Goal: Check status: Check status

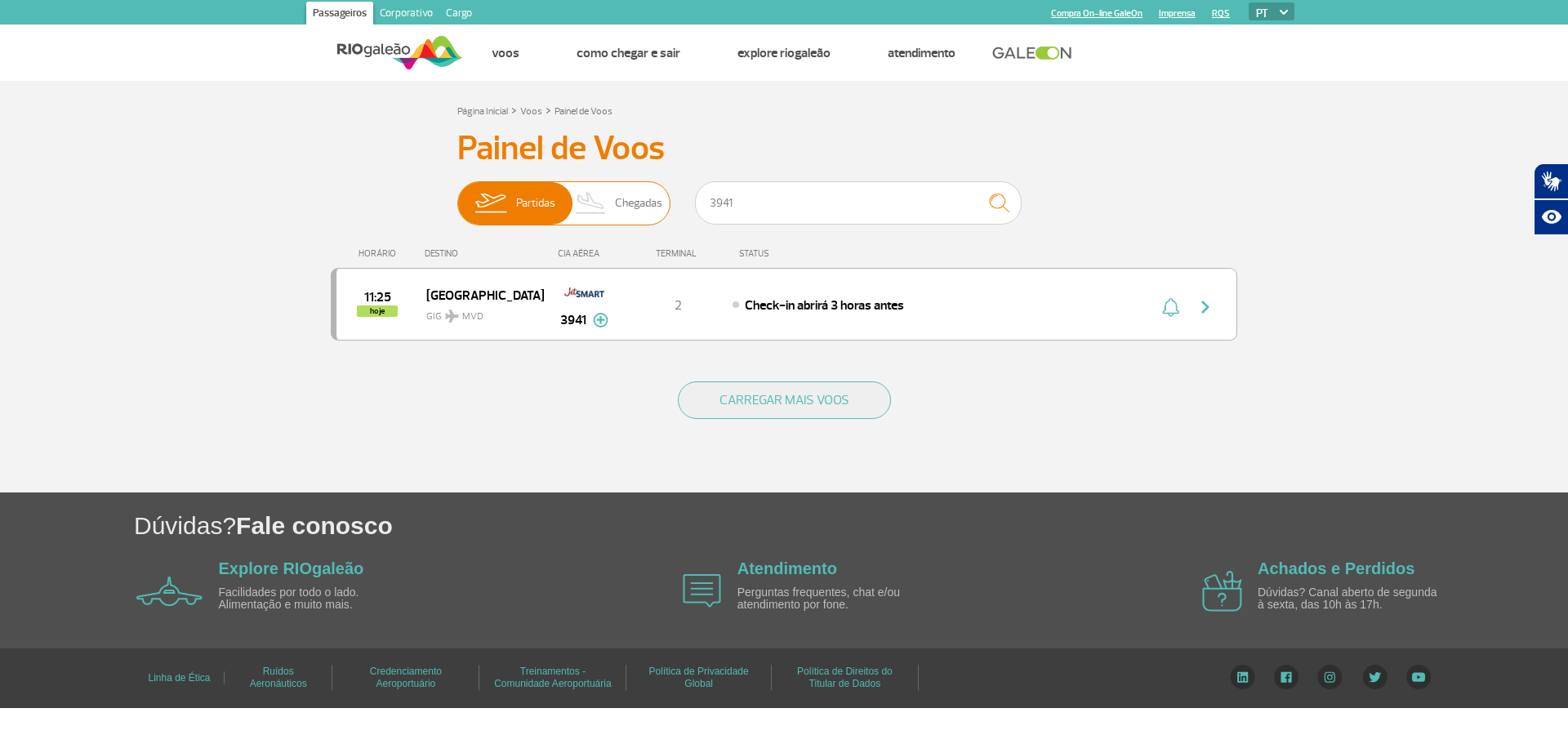
click at [651, 204] on span "Chegadas" at bounding box center [638, 203] width 47 height 42
click at [457, 195] on input "Partidas Chegadas" at bounding box center [457, 195] width 0 height 0
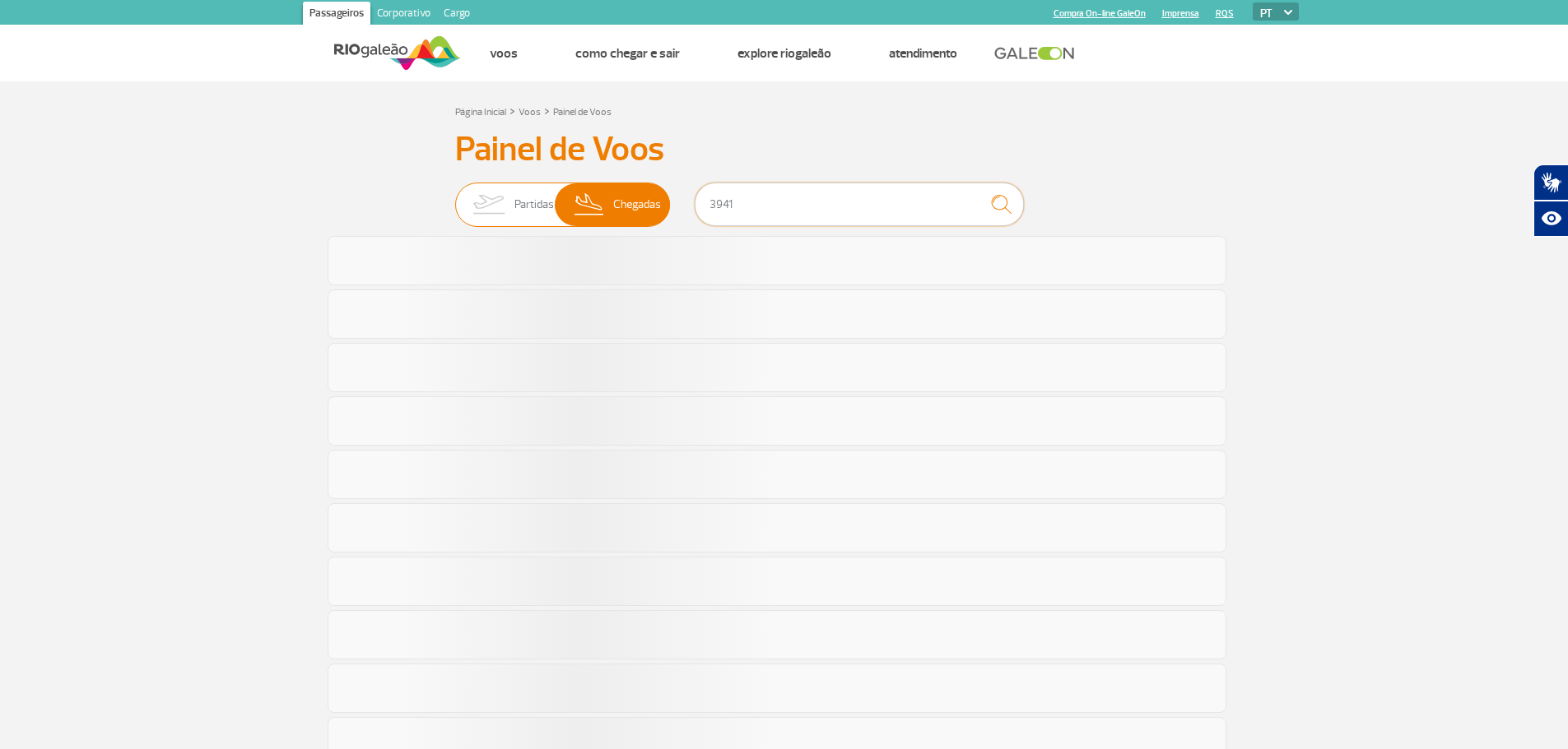
drag, startPoint x: 776, startPoint y: 201, endPoint x: 643, endPoint y: 216, distance: 133.8
click at [643, 216] on div "Partidas Chegadas 3941" at bounding box center [784, 207] width 659 height 49
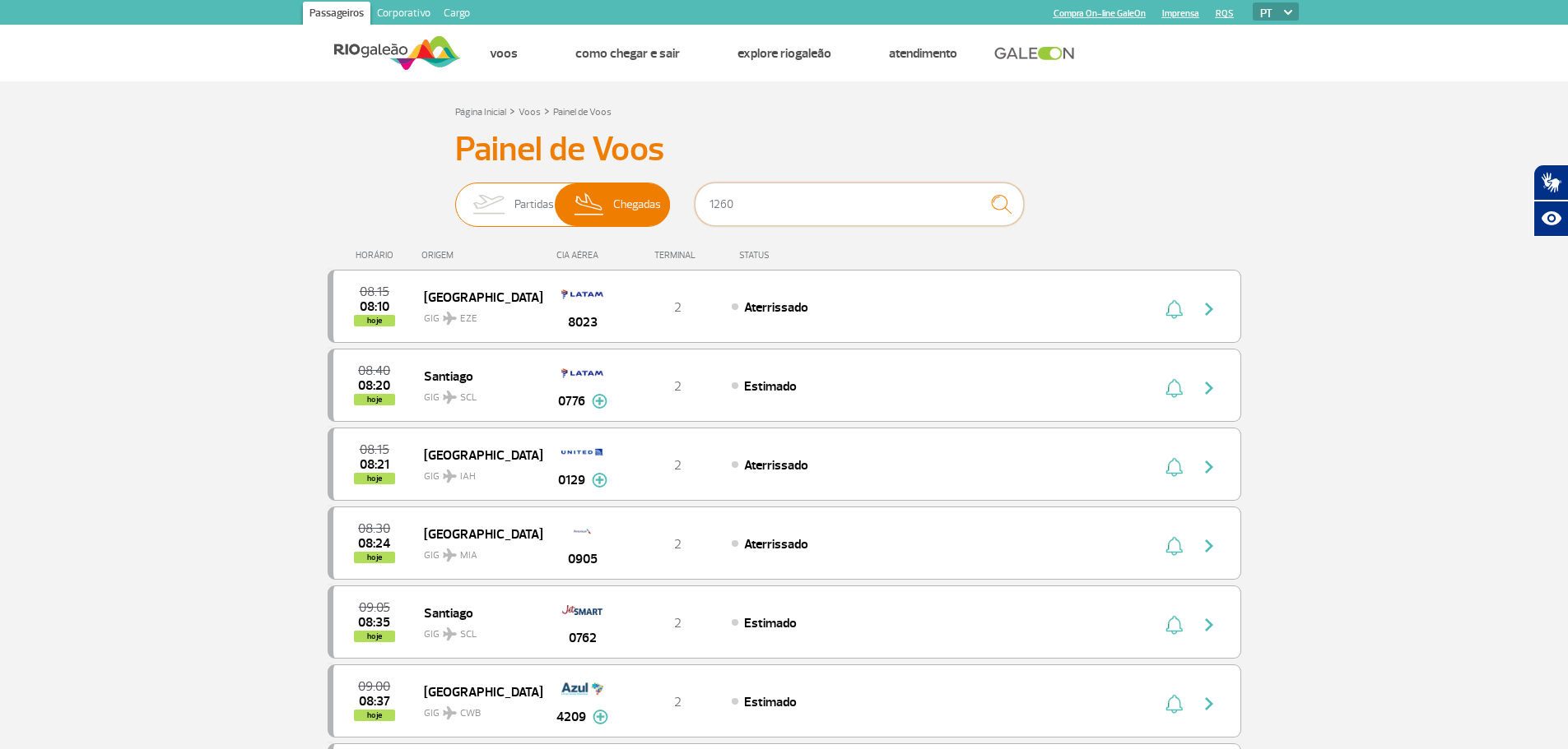
type input "1260"
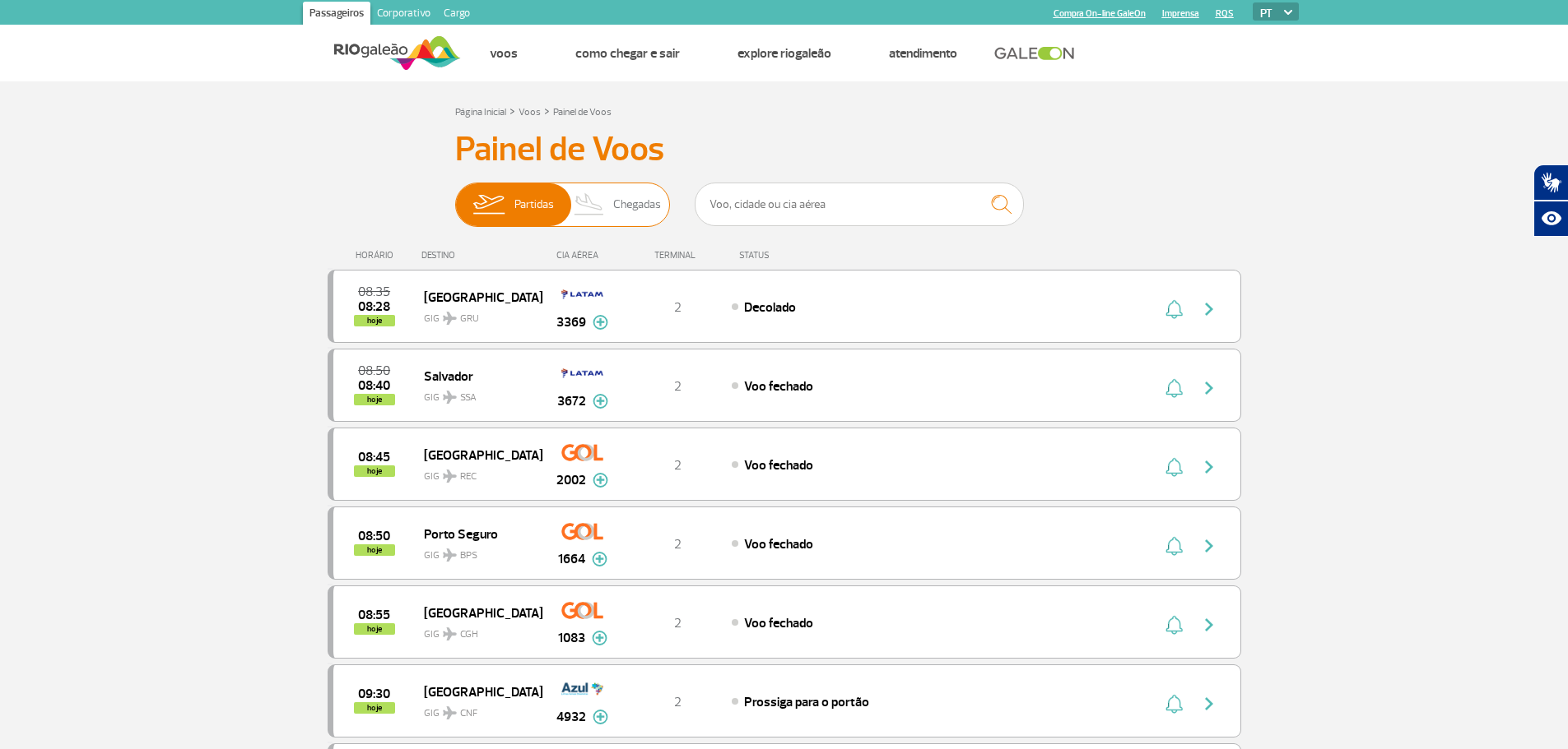
click at [598, 206] on img at bounding box center [589, 204] width 48 height 42
click at [455, 196] on input "Partidas Chegadas" at bounding box center [455, 196] width 0 height 0
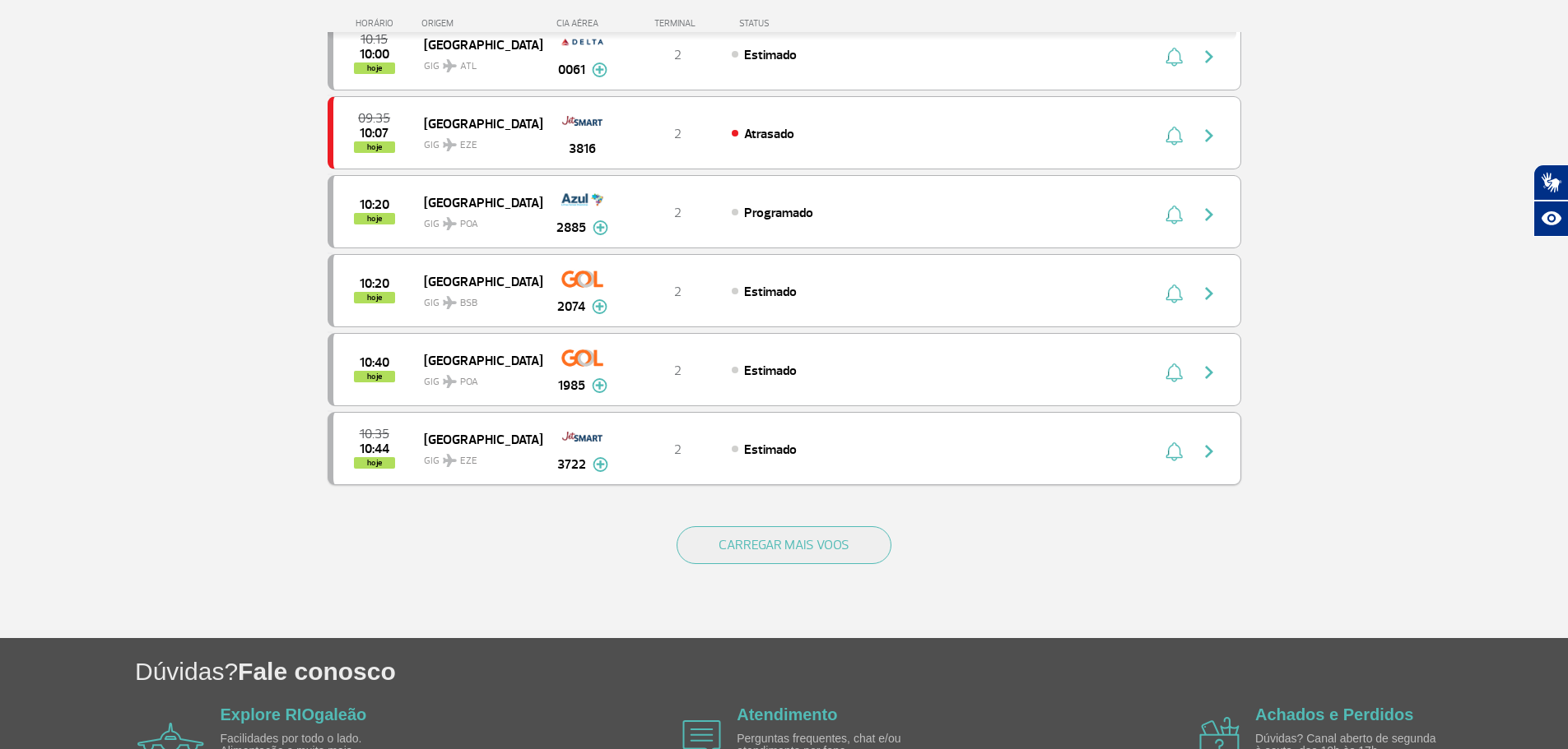
scroll to position [1398, 0]
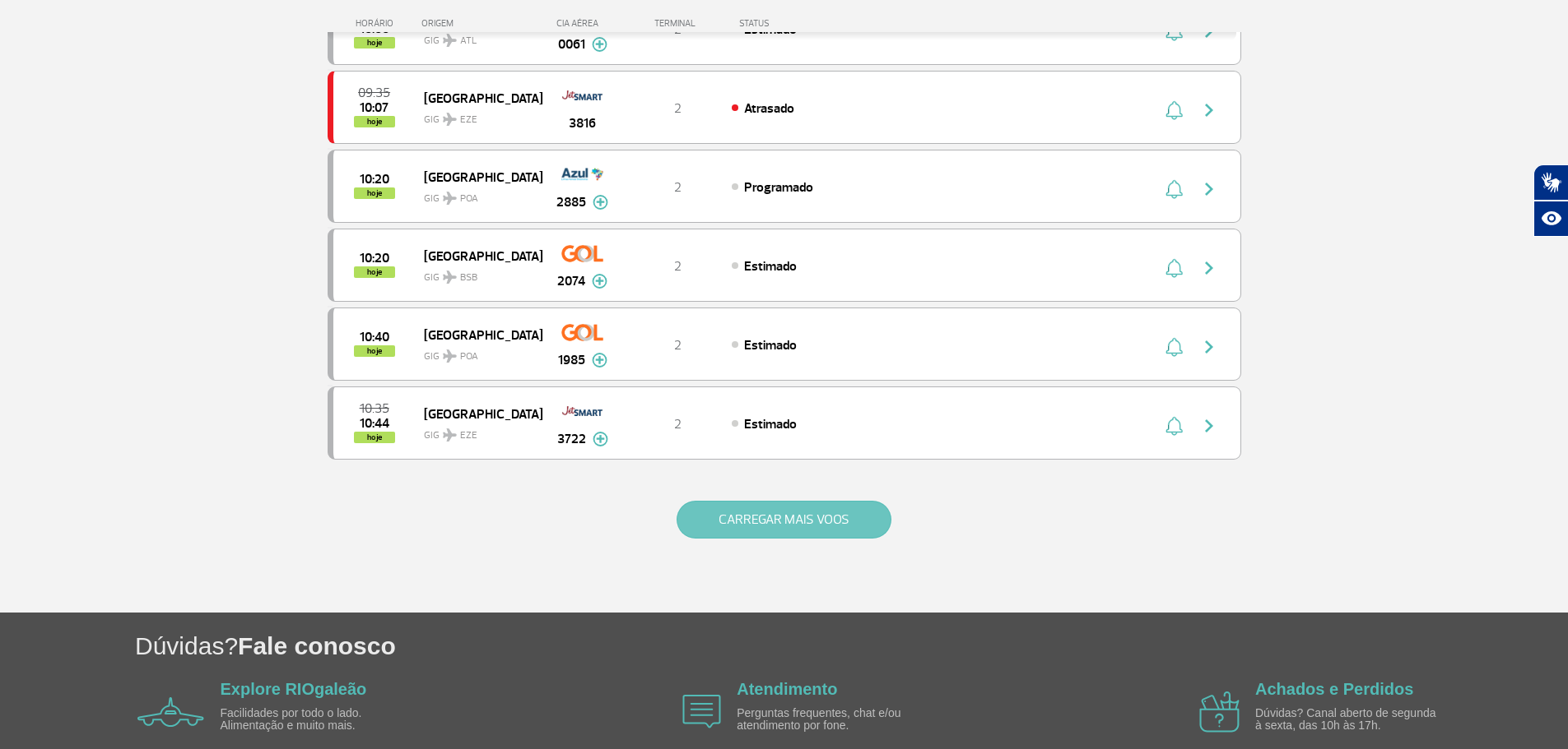
click at [773, 507] on button "CARREGAR MAIS VOOS" at bounding box center [784, 519] width 215 height 37
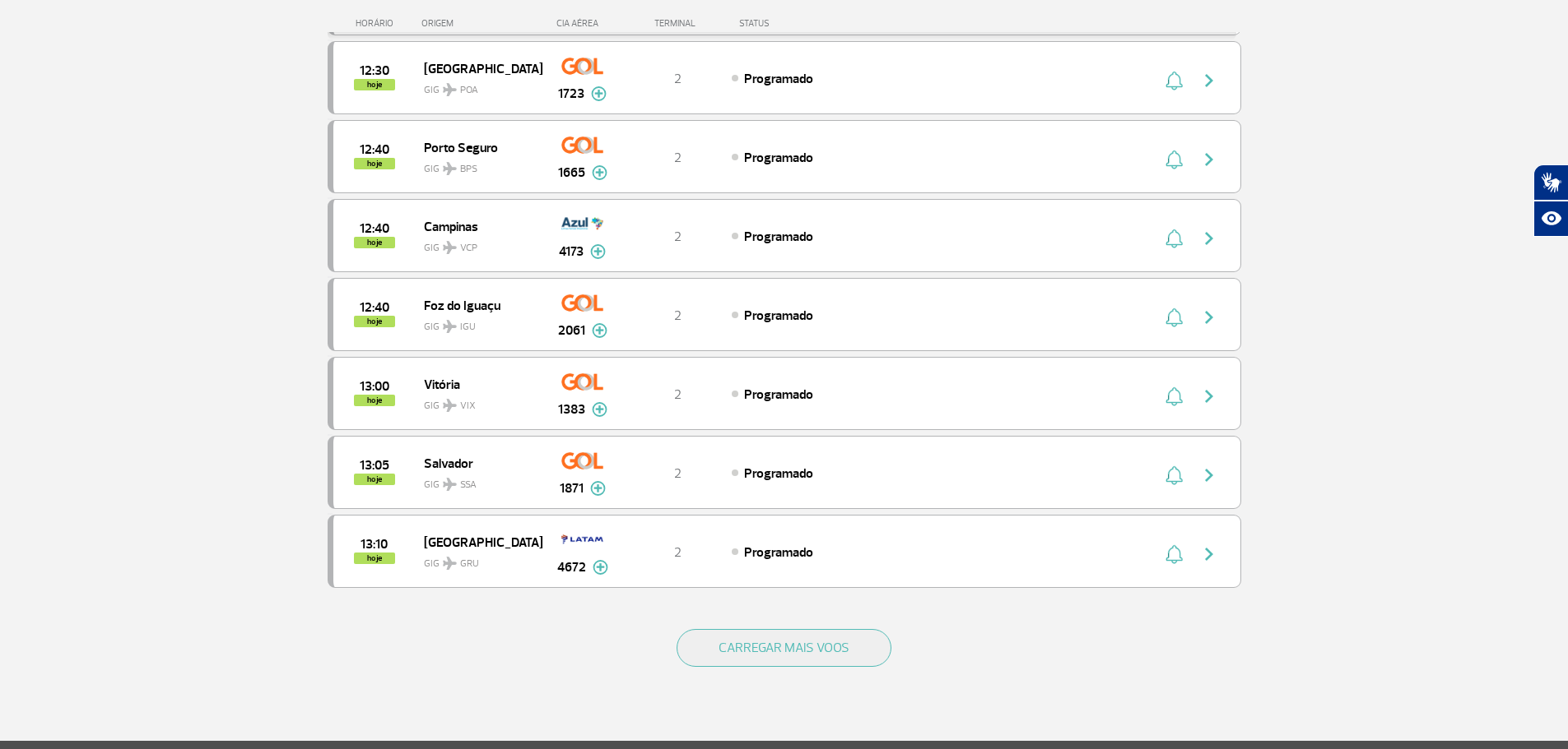
scroll to position [2879, 0]
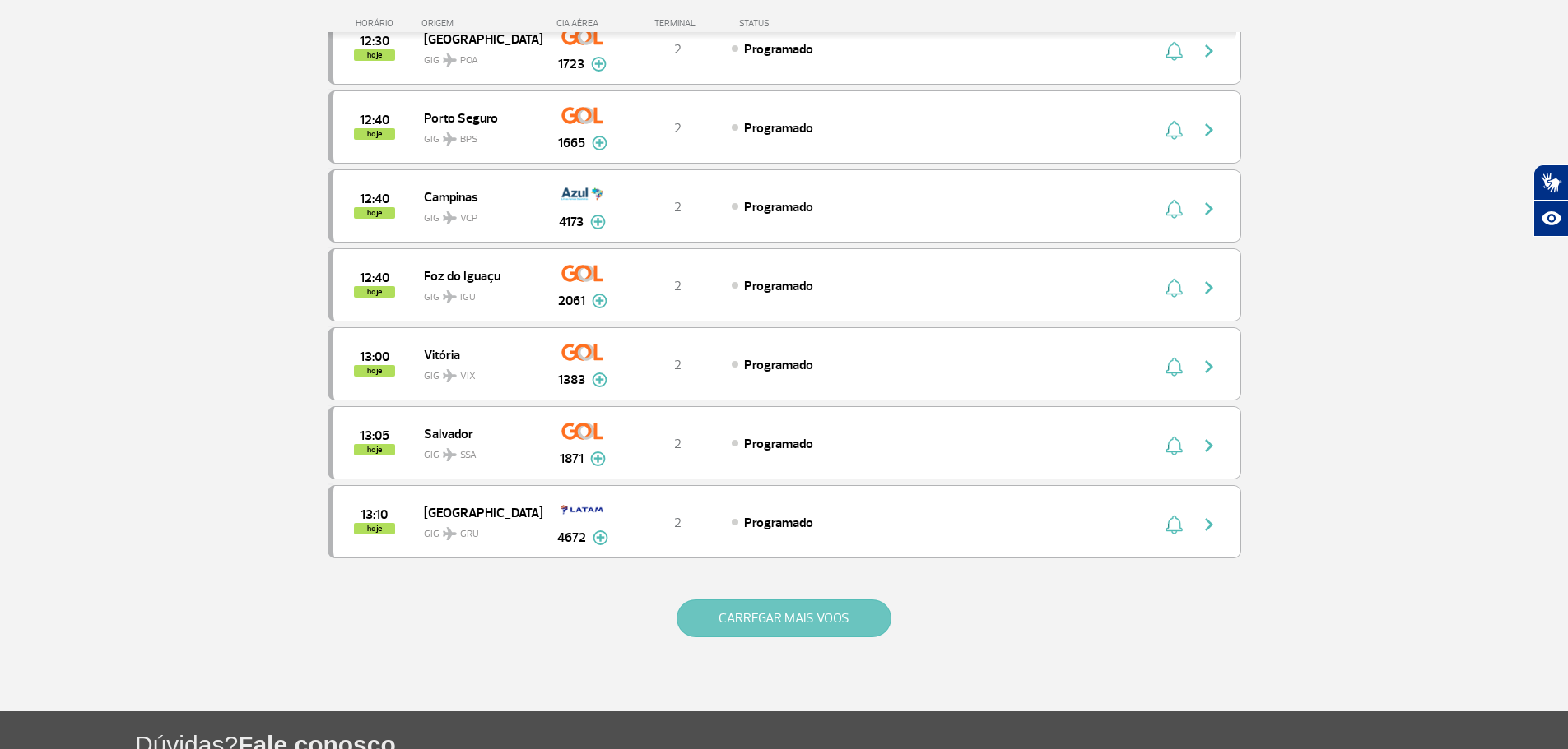
click at [763, 629] on button "CARREGAR MAIS VOOS" at bounding box center [784, 618] width 215 height 37
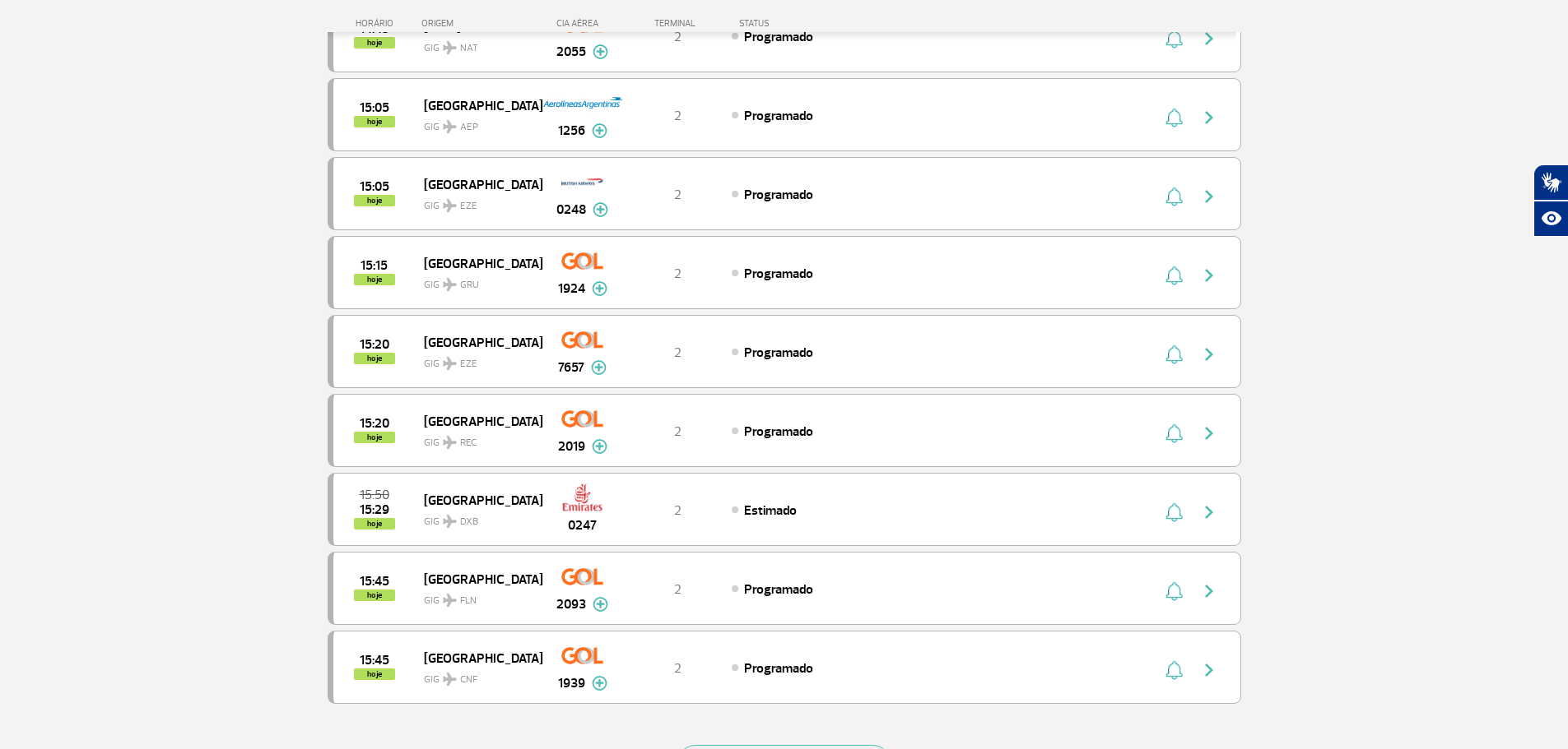
scroll to position [4605, 0]
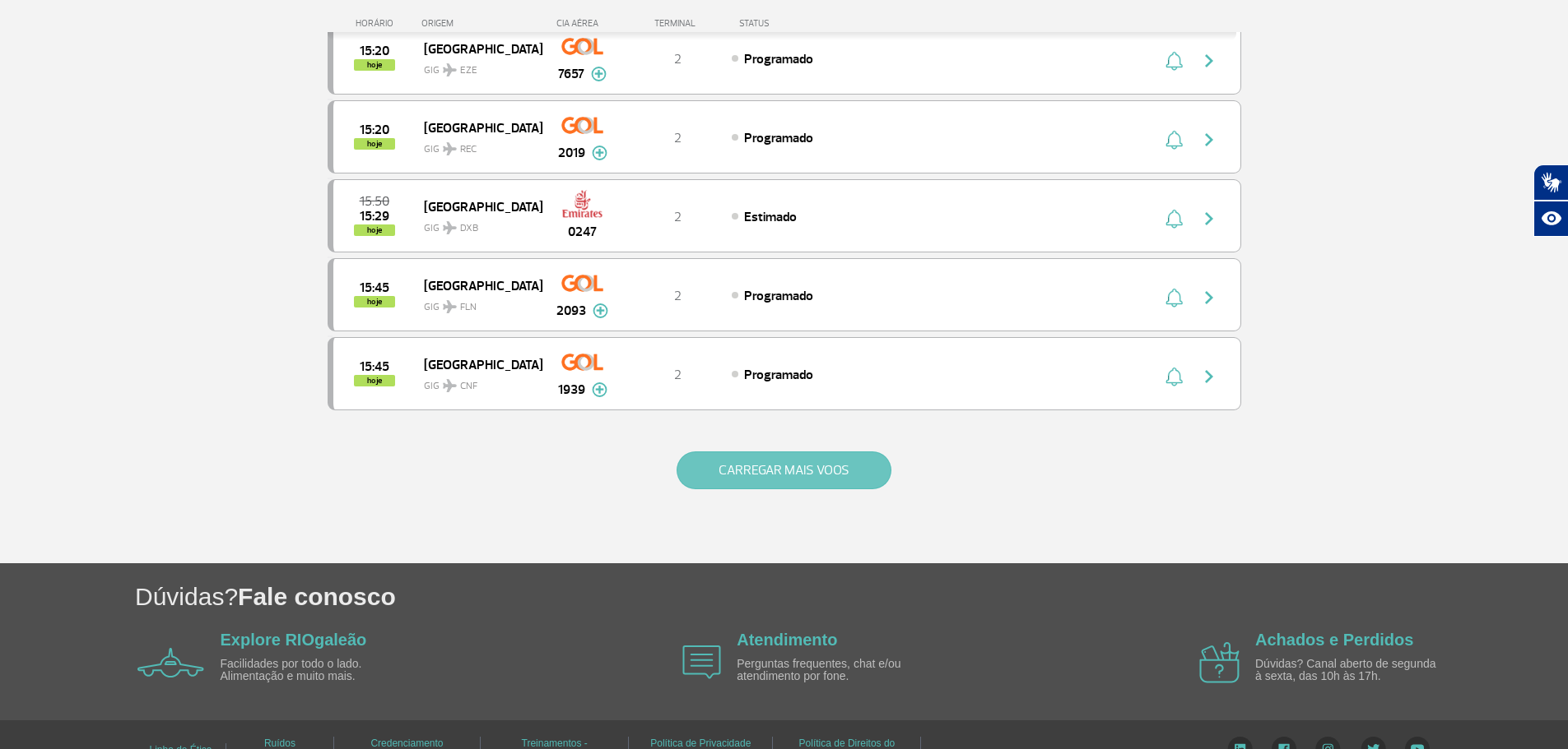
click at [774, 486] on button "CARREGAR MAIS VOOS" at bounding box center [784, 470] width 215 height 37
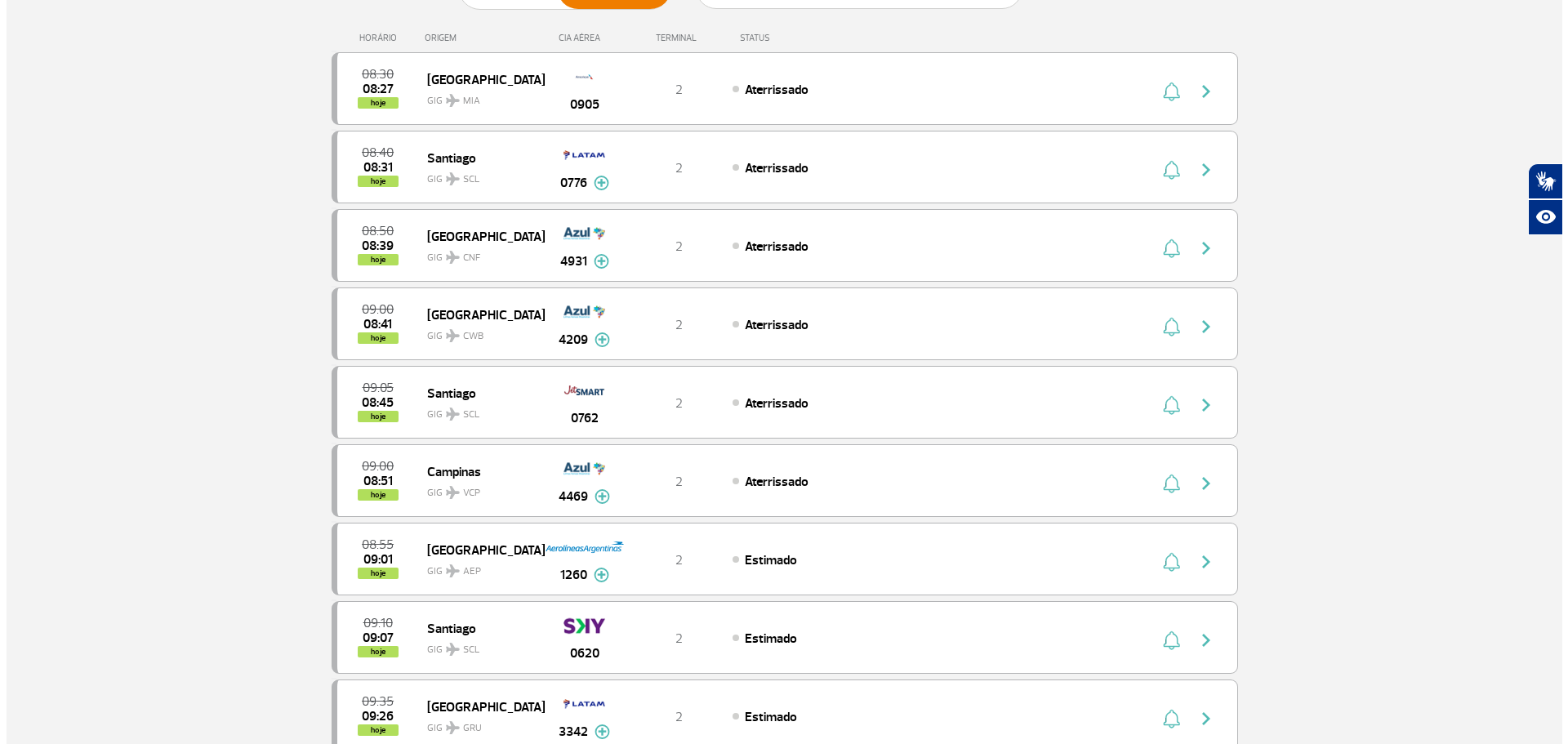
scroll to position [0, 0]
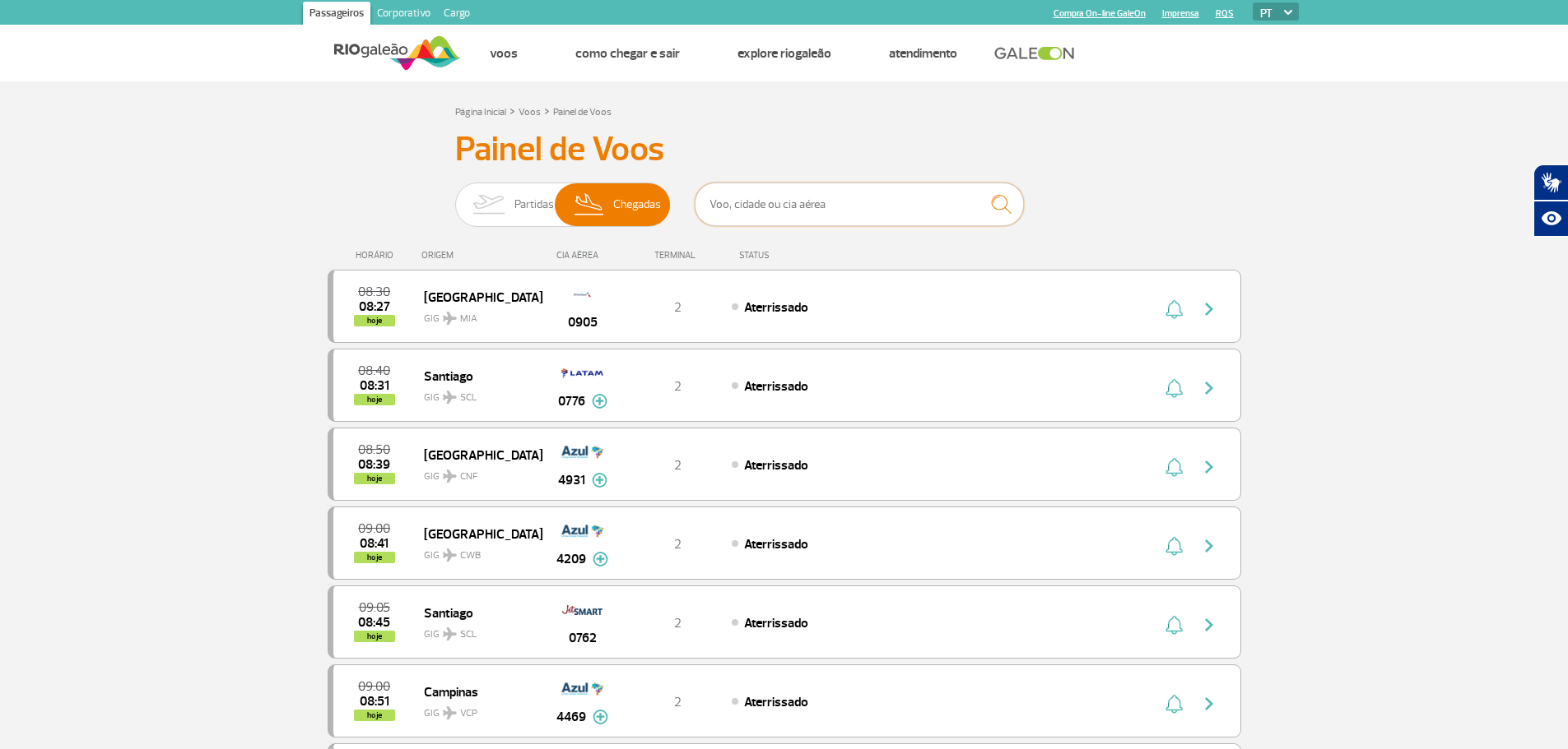
click at [827, 213] on input "text" at bounding box center [859, 204] width 329 height 43
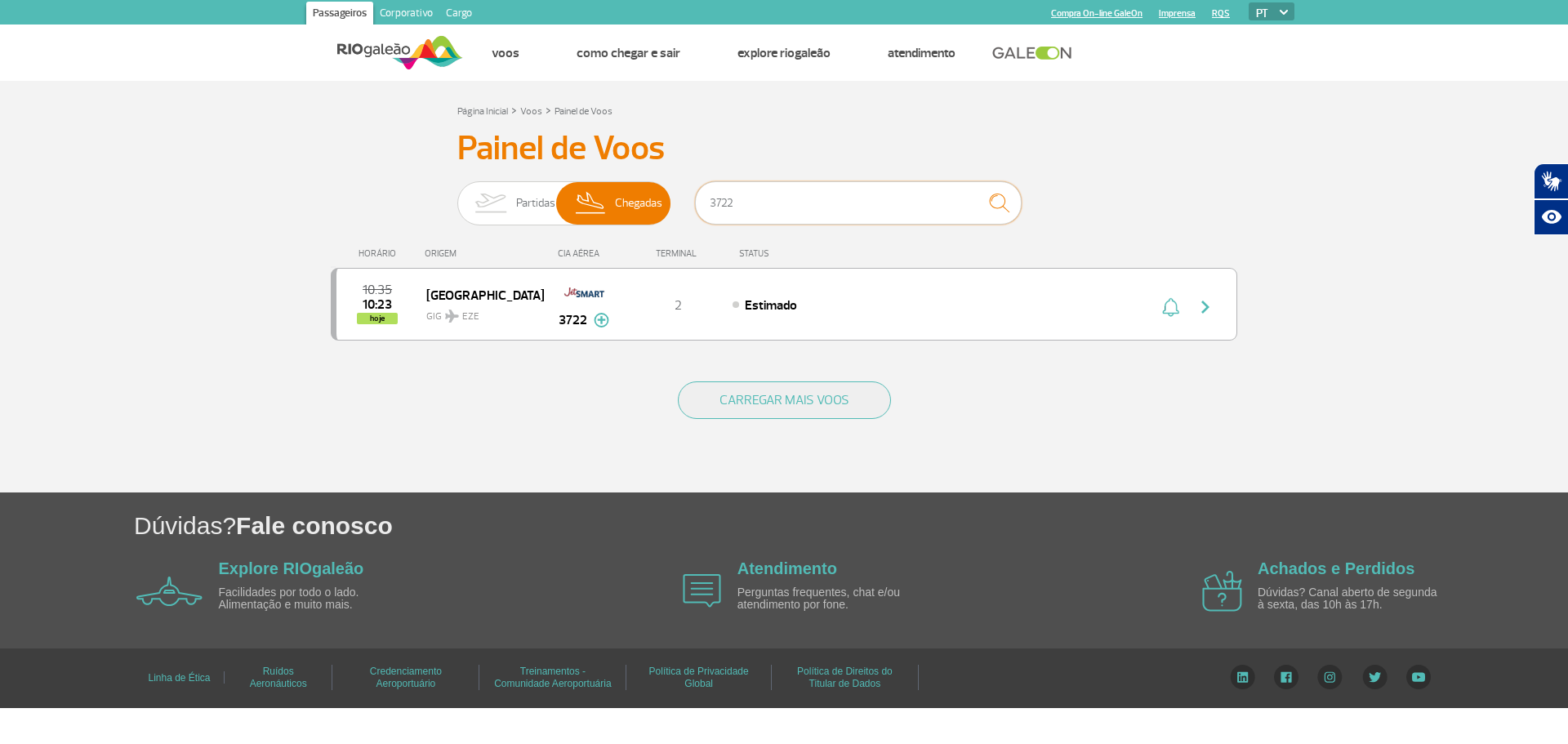
drag, startPoint x: 688, startPoint y: 202, endPoint x: 521, endPoint y: 178, distance: 168.7
click at [549, 187] on div "Partidas Chegadas 3722" at bounding box center [784, 206] width 654 height 49
type input "5900"
